Goal: Task Accomplishment & Management: Manage account settings

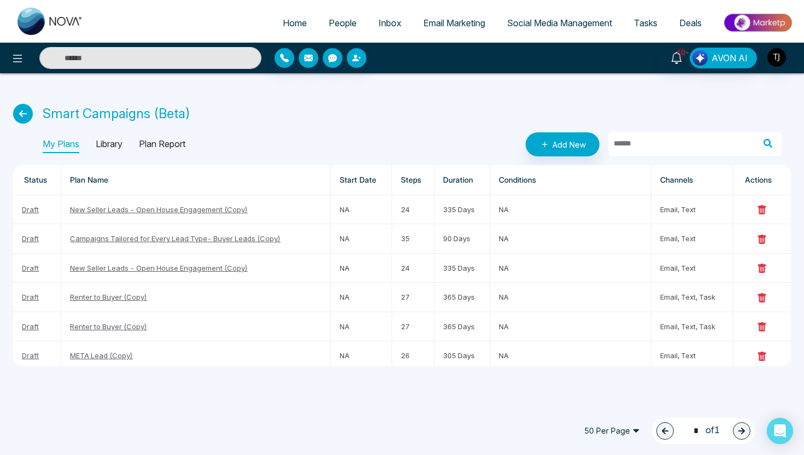
click at [561, 22] on span "Social Media Management" at bounding box center [559, 23] width 105 height 11
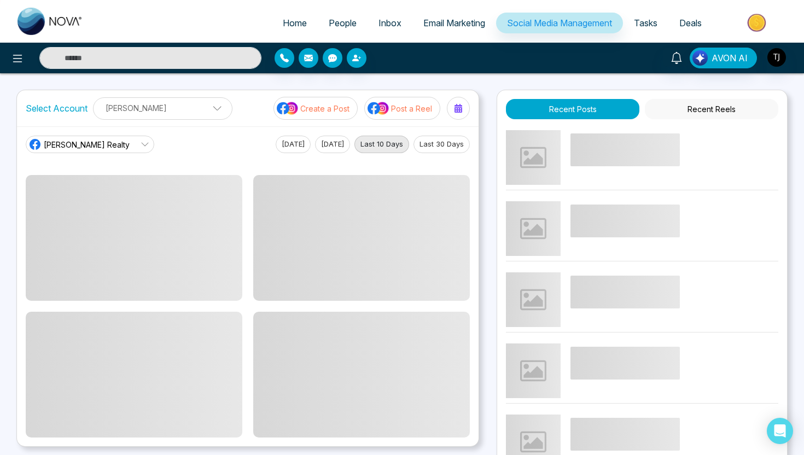
click at [189, 108] on p "[PERSON_NAME]" at bounding box center [162, 108] width 125 height 18
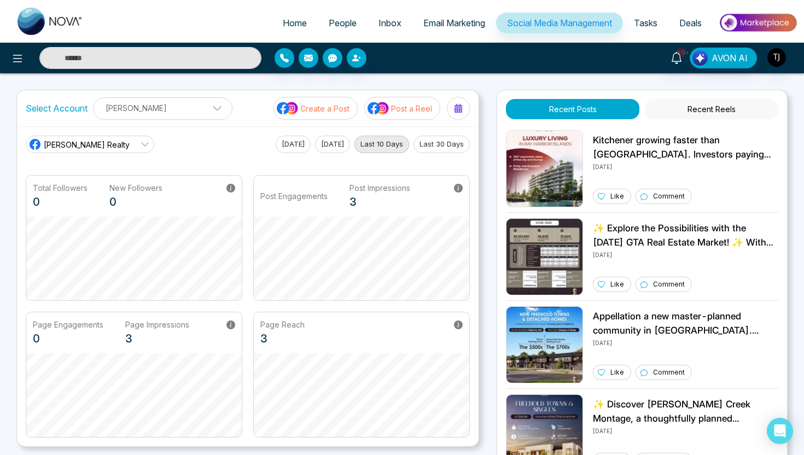
click at [195, 111] on p "[PERSON_NAME]" at bounding box center [162, 108] width 125 height 18
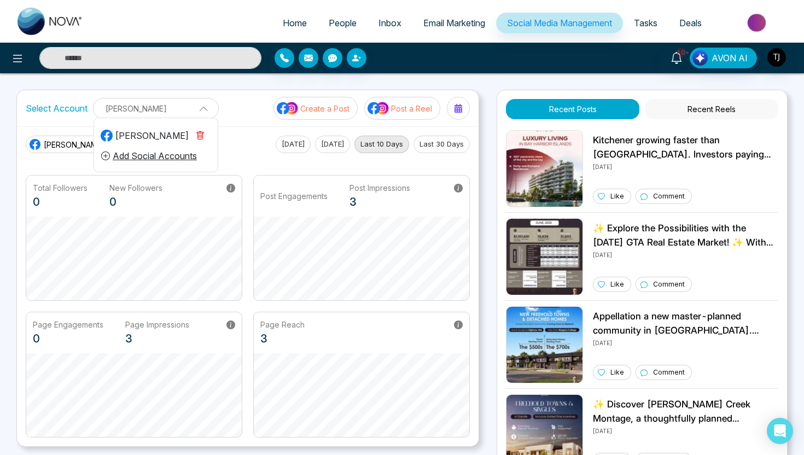
click at [165, 157] on button "Add Social Accounts" at bounding box center [149, 156] width 97 height 14
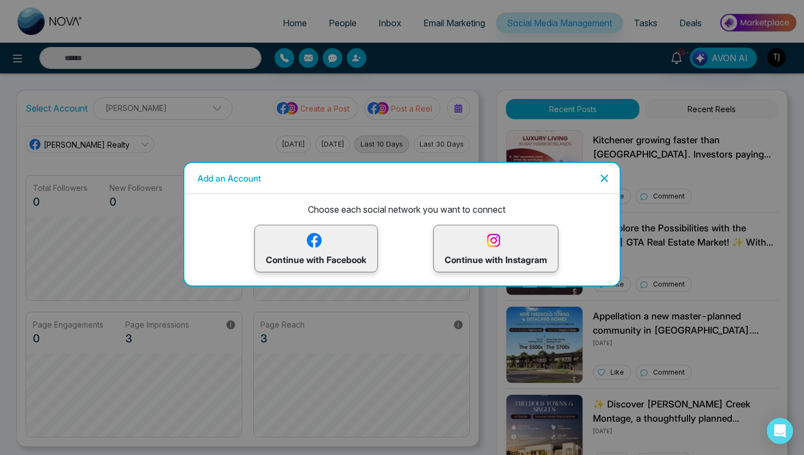
click at [330, 257] on p "Continue with Facebook" at bounding box center [316, 249] width 101 height 36
click at [229, 112] on div "Add an Account Choose each social network you want to connect Continue with Fac…" at bounding box center [402, 227] width 804 height 455
click at [604, 177] on icon "Close" at bounding box center [605, 179] width 8 height 8
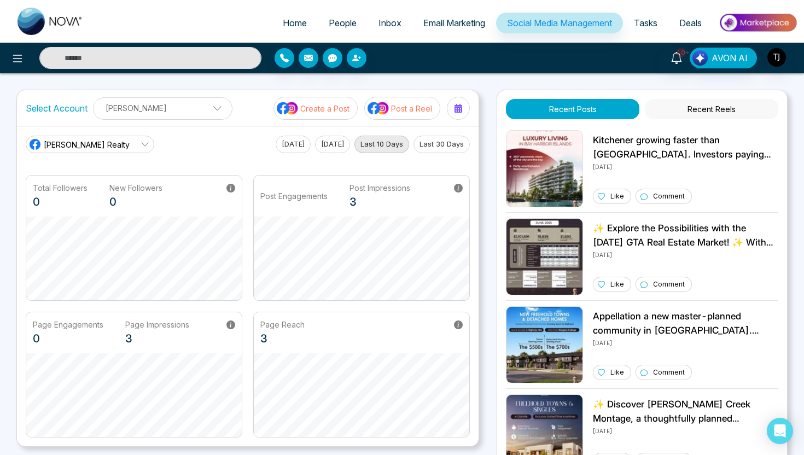
scroll to position [41, 0]
click at [204, 109] on p "[PERSON_NAME]" at bounding box center [162, 108] width 125 height 18
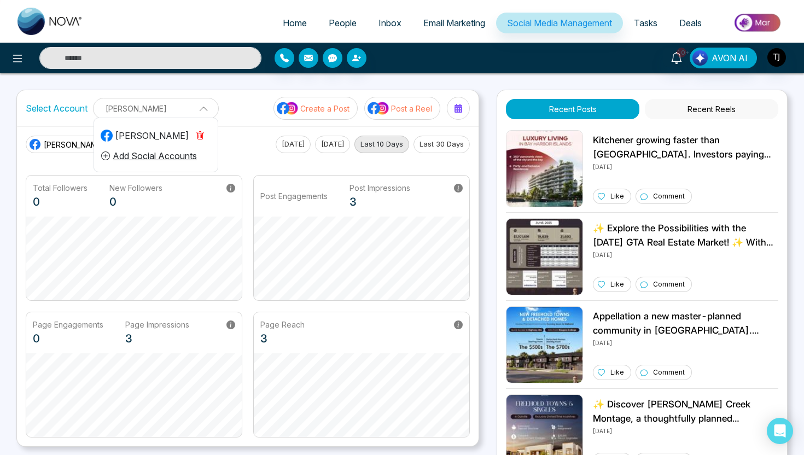
click at [144, 137] on div "[PERSON_NAME]" at bounding box center [145, 135] width 88 height 13
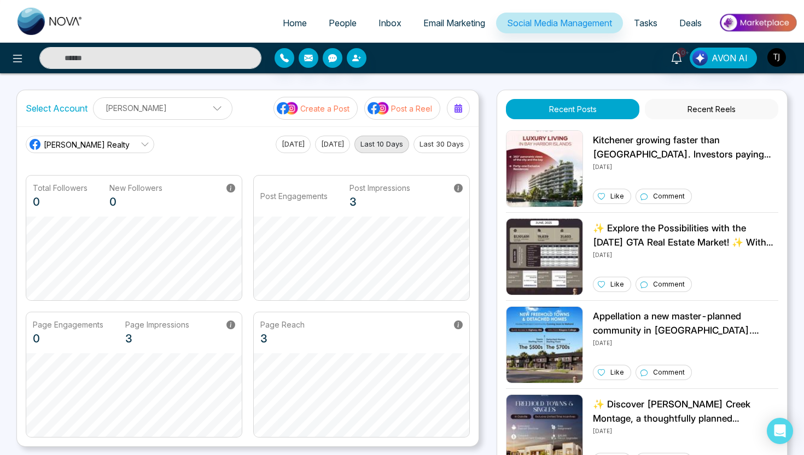
click at [115, 143] on span "[PERSON_NAME] Realty" at bounding box center [87, 144] width 86 height 11
click at [779, 59] on img "button" at bounding box center [777, 57] width 19 height 19
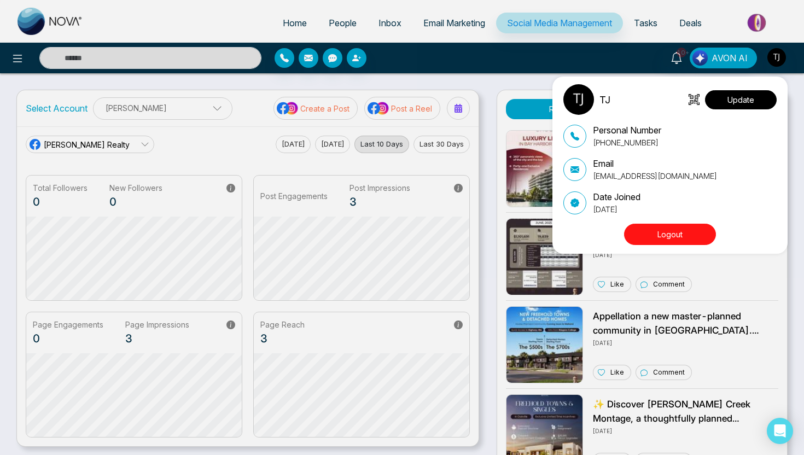
click at [750, 103] on button "Update" at bounding box center [741, 99] width 72 height 19
select select
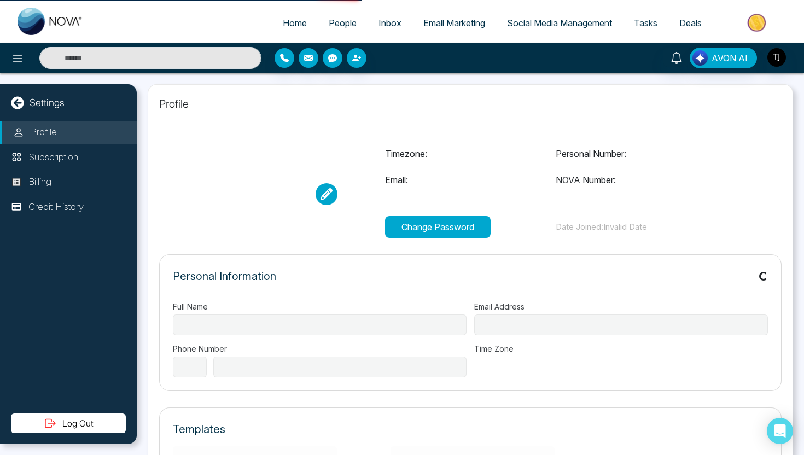
type input "**"
type input "**********"
select select "**"
type input "**********"
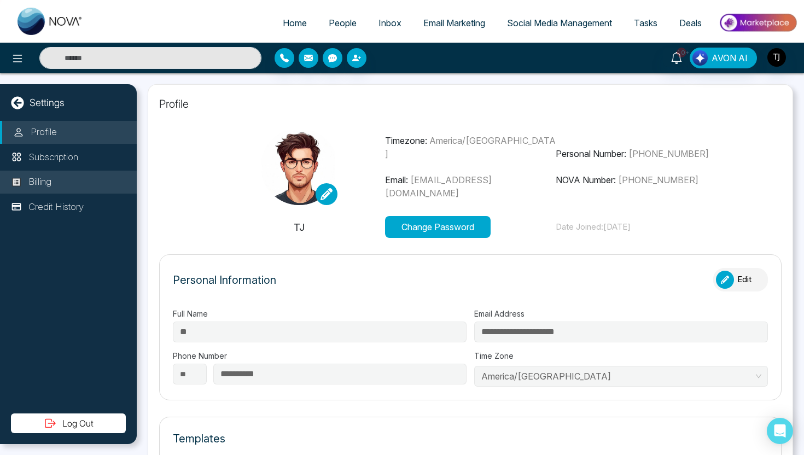
click at [48, 184] on p "Billing" at bounding box center [39, 182] width 23 height 14
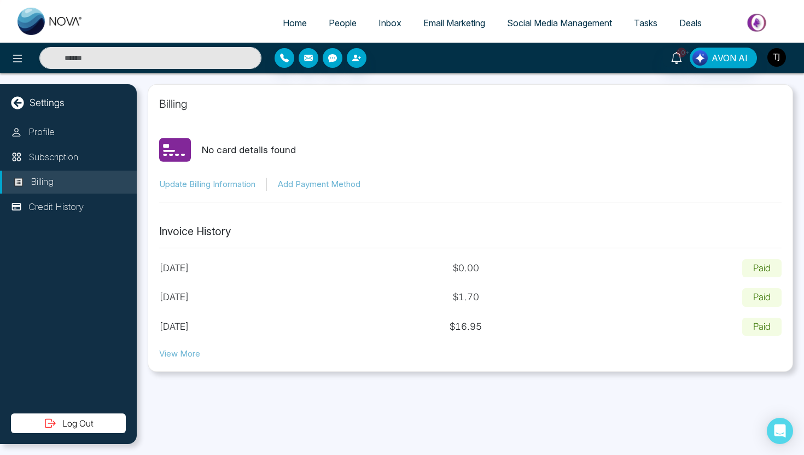
click at [782, 57] on img "button" at bounding box center [777, 57] width 19 height 19
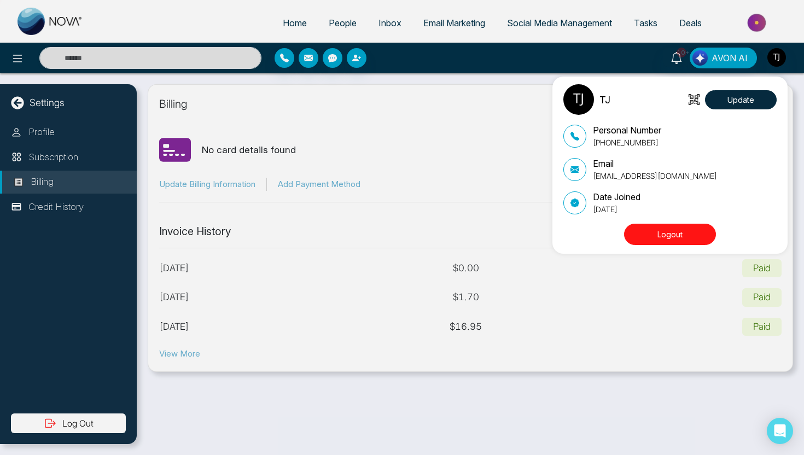
click at [427, 105] on div "TJ Update Personal Number [PHONE_NUMBER] Email [EMAIL_ADDRESS][DOMAIN_NAME] Dat…" at bounding box center [402, 227] width 804 height 455
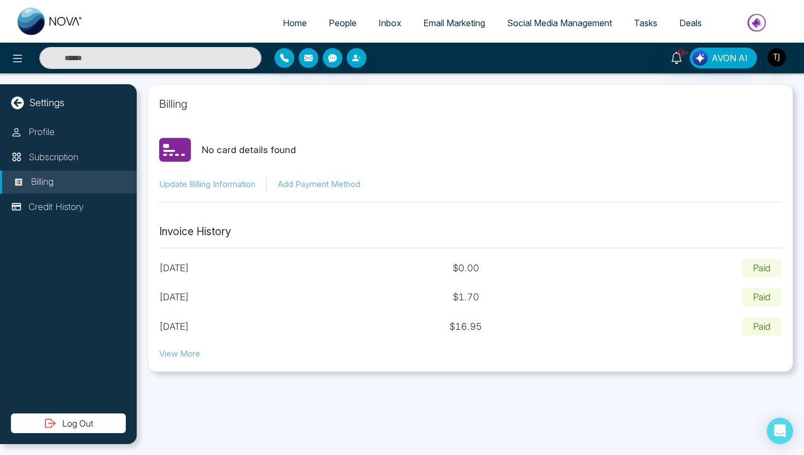
click at [307, 184] on button "Add Payment Method" at bounding box center [319, 184] width 83 height 13
click at [231, 182] on button "Update Billing Information" at bounding box center [207, 184] width 96 height 13
click at [476, 13] on link "Email Marketing" at bounding box center [455, 23] width 84 height 21
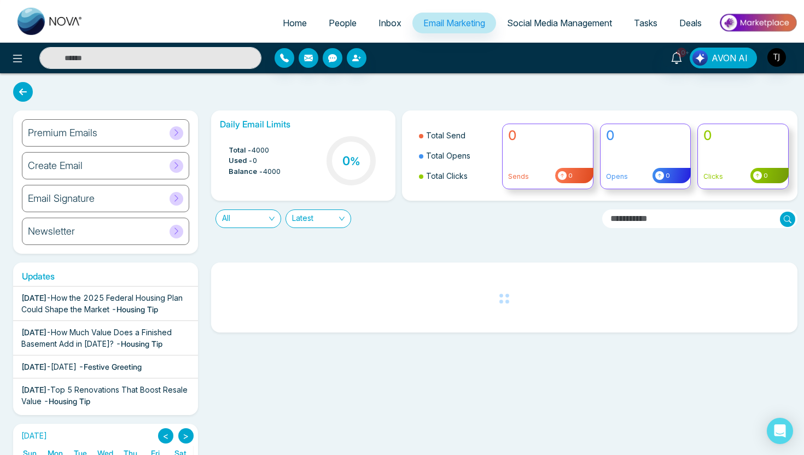
click at [95, 302] on span "How the 2025 Federal Housing Plan Could Shape the Market" at bounding box center [101, 303] width 161 height 21
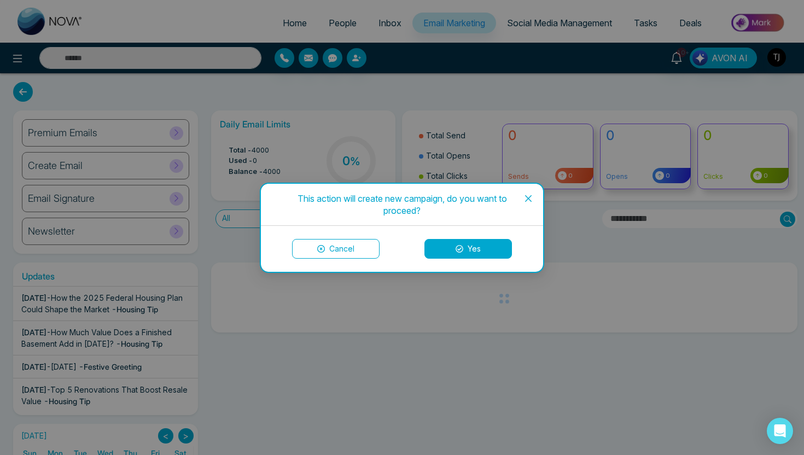
click at [504, 253] on button "Yes" at bounding box center [469, 249] width 88 height 20
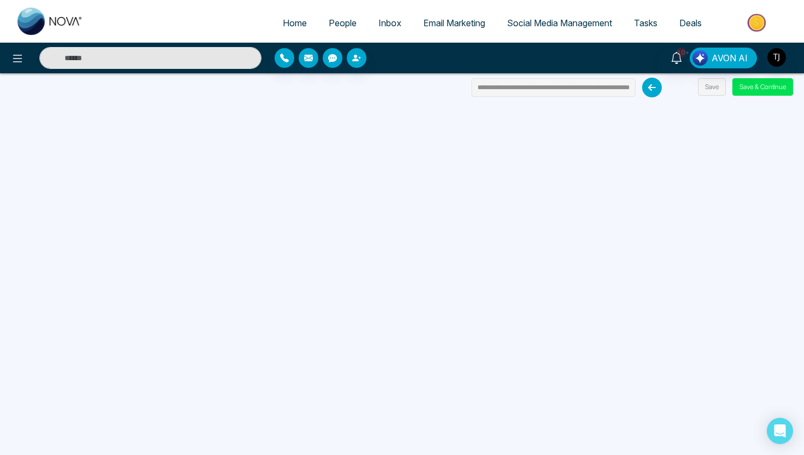
click at [550, 23] on span "Social Media Management" at bounding box center [559, 23] width 105 height 11
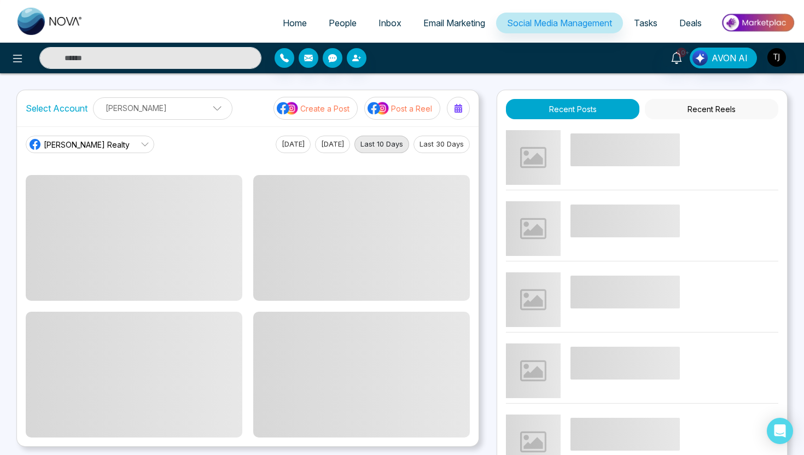
click at [403, 106] on p "Post a Reel" at bounding box center [411, 108] width 41 height 11
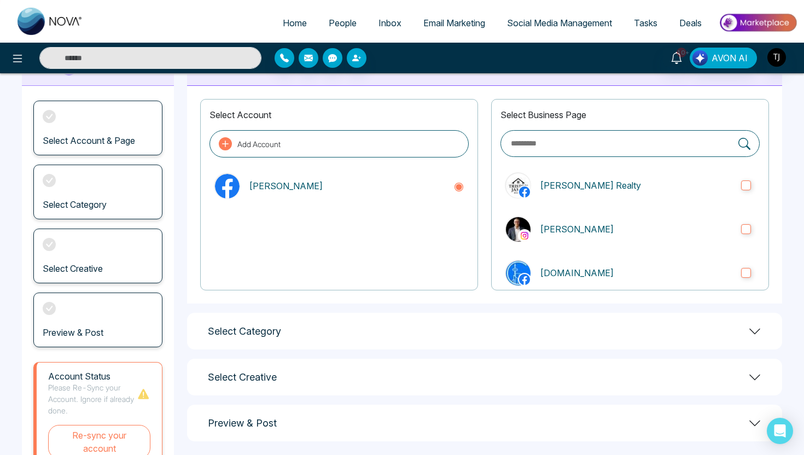
scroll to position [58, 0]
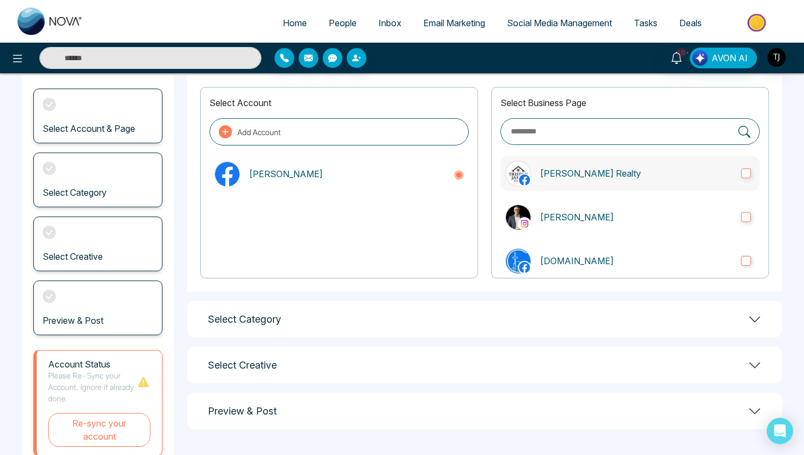
click at [589, 177] on p "[PERSON_NAME] Realty" at bounding box center [636, 173] width 193 height 13
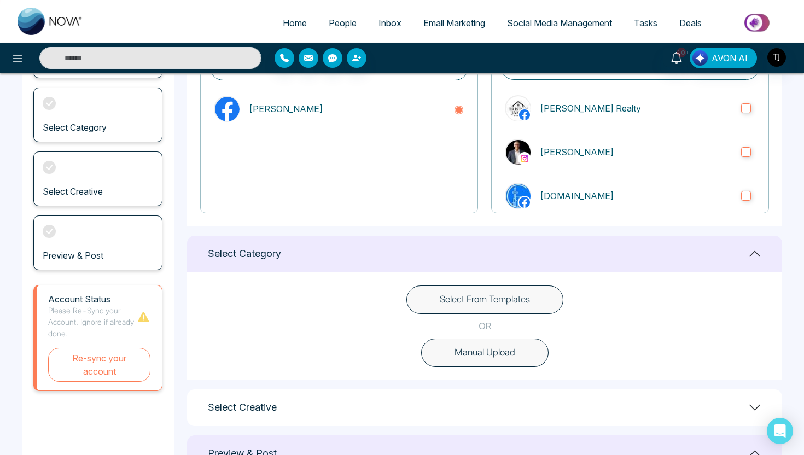
scroll to position [132, 0]
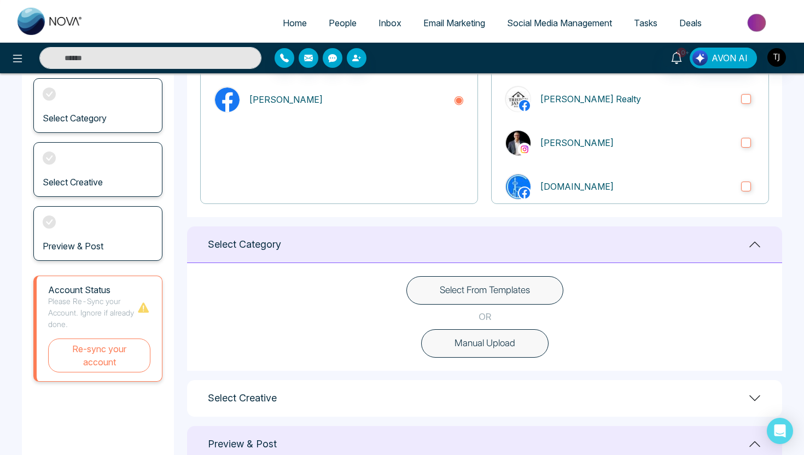
click at [520, 277] on button "Select From Templates" at bounding box center [485, 290] width 157 height 28
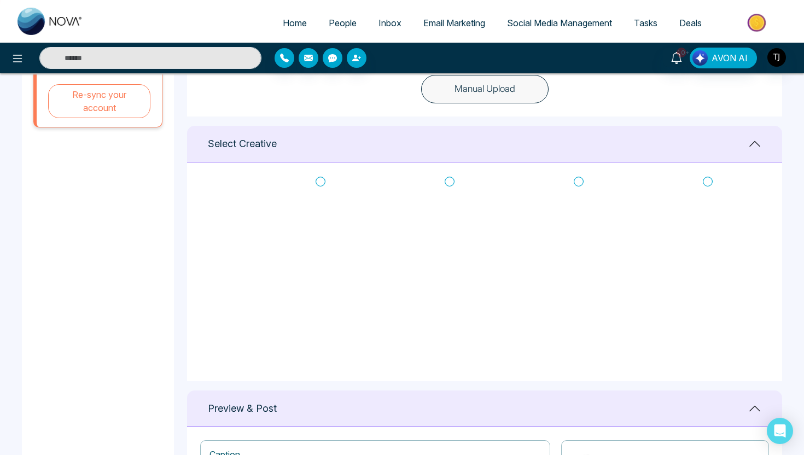
scroll to position [242, 0]
